Goal: Task Accomplishment & Management: Manage account settings

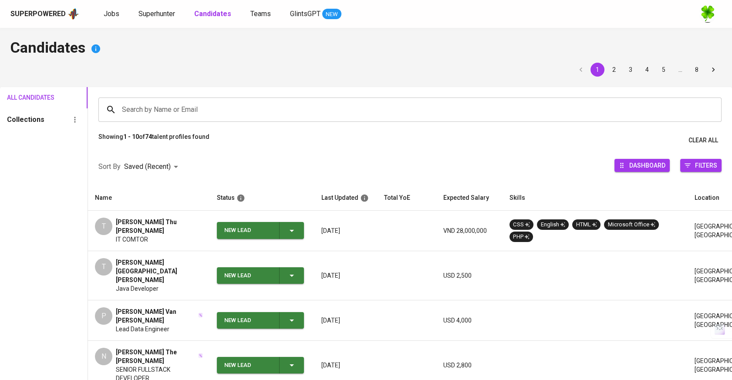
click at [119, 13] on div "Jobs Superhunter Candidates Teams GlintsGPT NEW" at bounding box center [223, 14] width 238 height 11
click at [115, 13] on span "Jobs" at bounding box center [112, 14] width 16 height 8
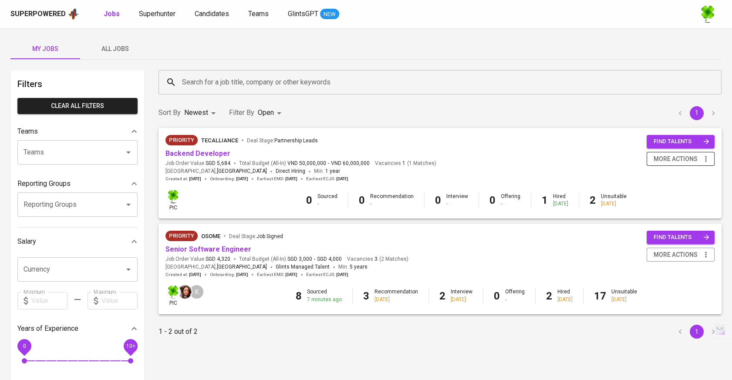
click at [686, 158] on span "more actions" at bounding box center [676, 159] width 44 height 11
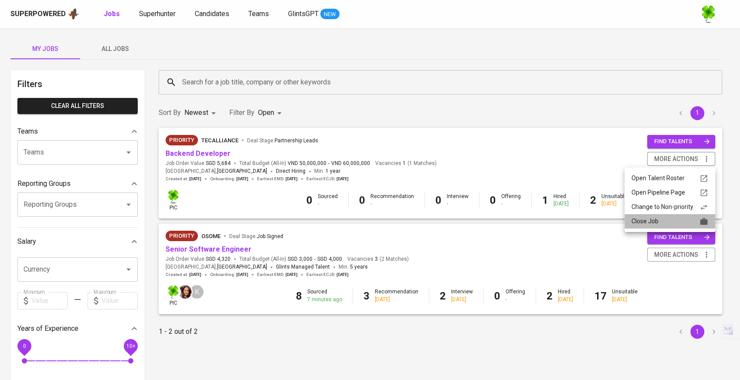
click at [663, 221] on div "Close Job" at bounding box center [669, 221] width 77 height 9
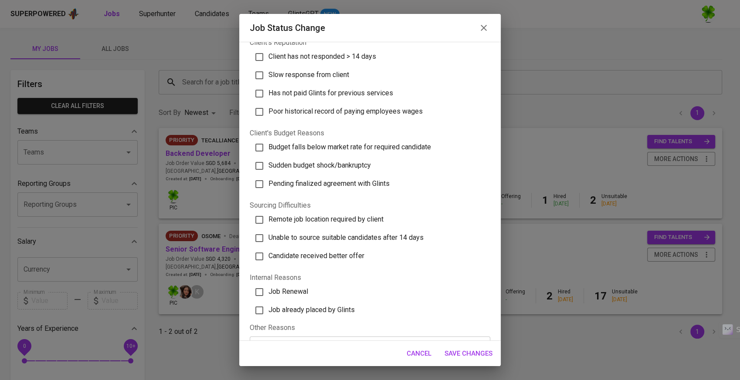
scroll to position [197, 0]
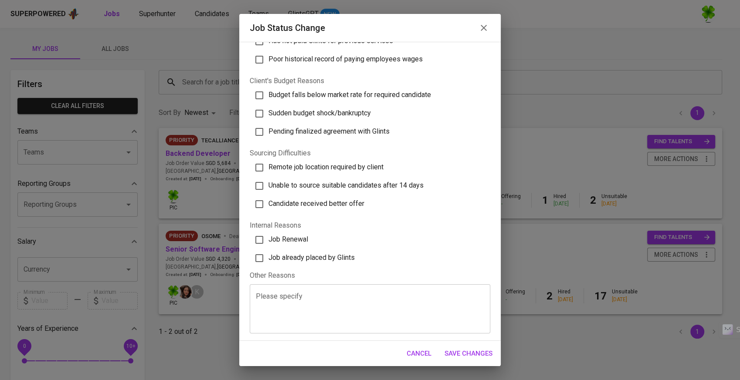
click at [299, 260] on span "Job already placed by Glints" at bounding box center [311, 258] width 86 height 8
click at [268, 260] on input "Job already placed by Glints" at bounding box center [259, 258] width 18 height 18
checkbox input "true"
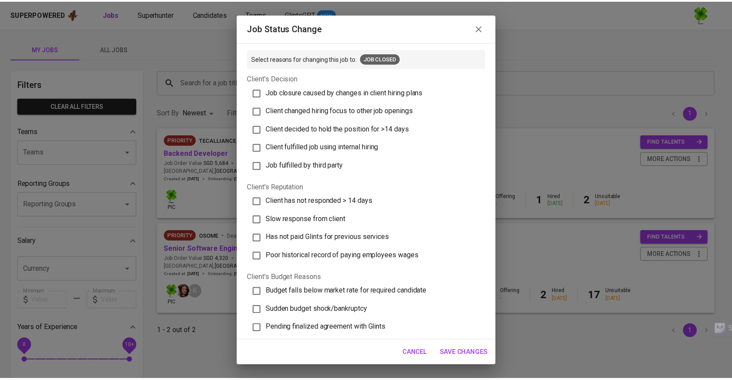
scroll to position [0, 0]
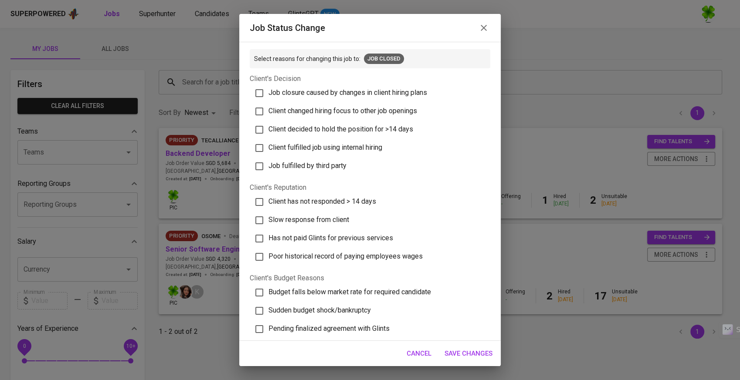
click at [453, 354] on span "Save Changes" at bounding box center [468, 353] width 48 height 11
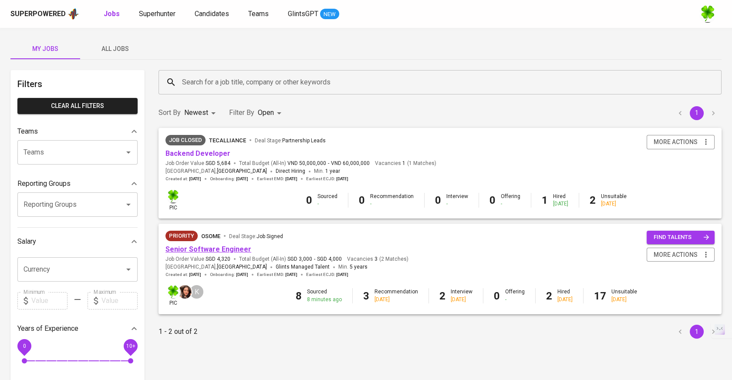
click at [207, 247] on link "Senior Software Engineer" at bounding box center [209, 249] width 86 height 8
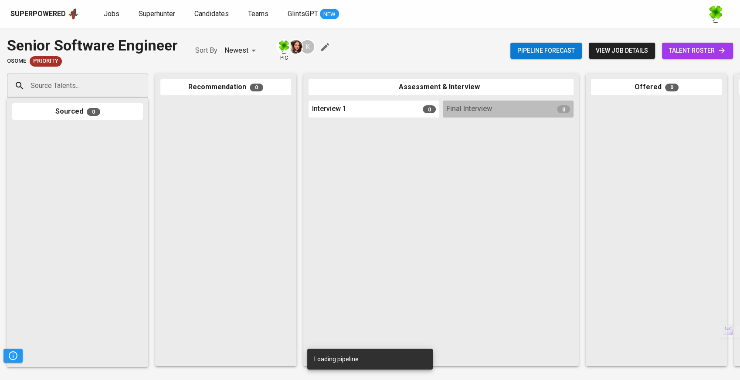
click at [227, 145] on div at bounding box center [225, 231] width 131 height 261
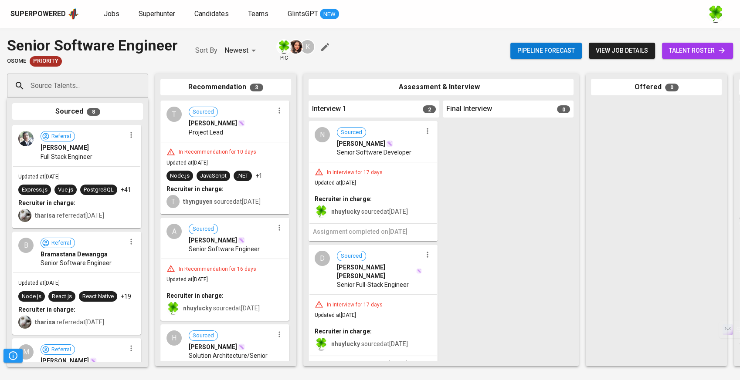
click at [62, 13] on div "Superpowered" at bounding box center [37, 14] width 55 height 10
